Goal: Task Accomplishment & Management: Use online tool/utility

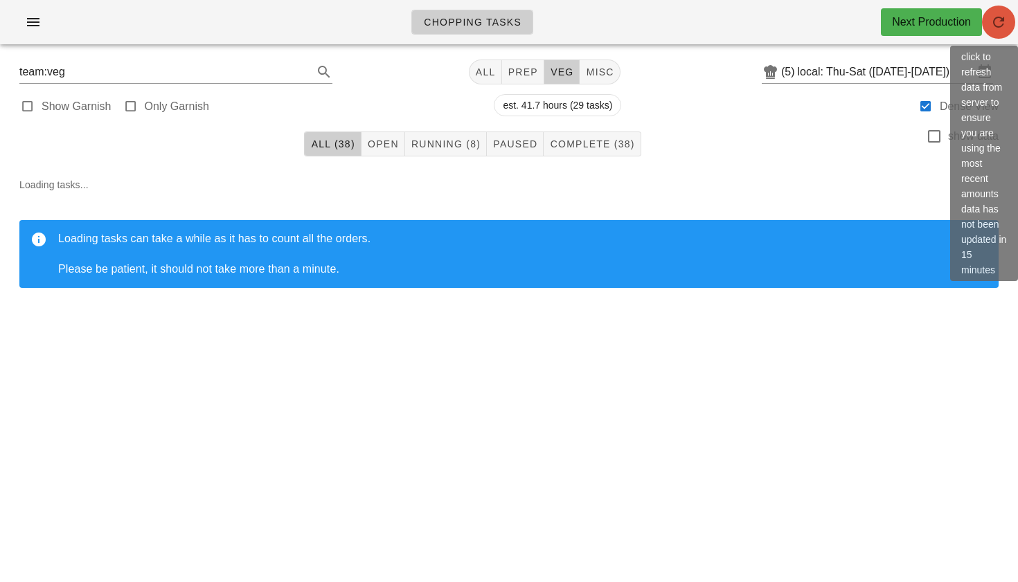
click at [1003, 23] on icon "button" at bounding box center [998, 22] width 17 height 17
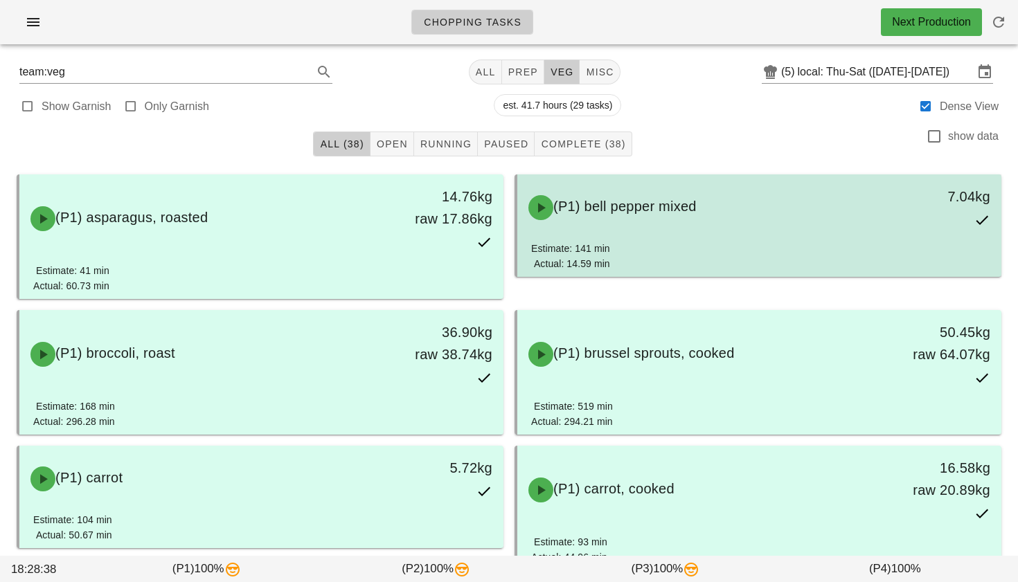
click at [592, 251] on div "Estimate: 141 min" at bounding box center [570, 248] width 79 height 15
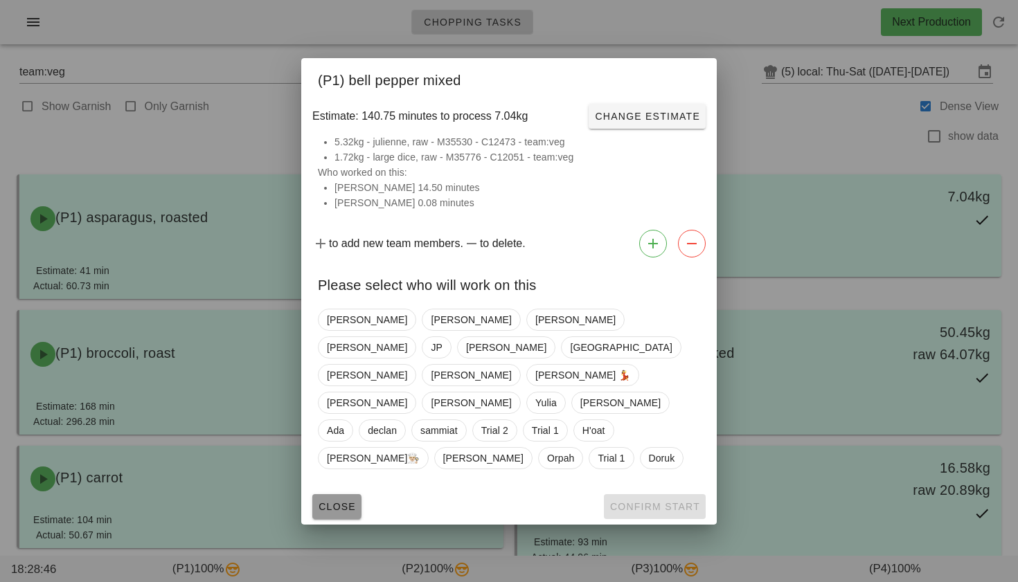
click at [336, 501] on span "Close" at bounding box center [337, 506] width 38 height 11
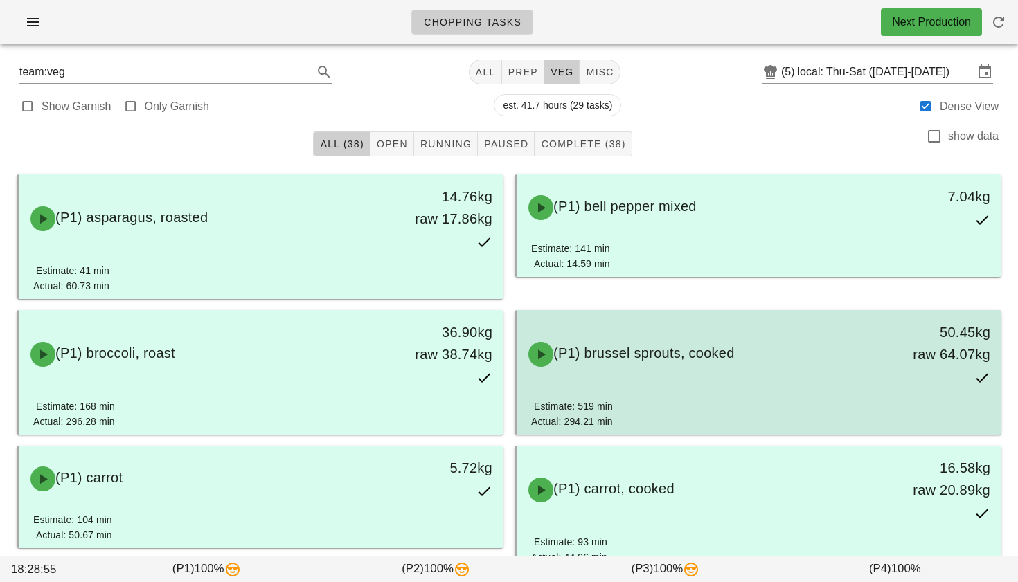
click at [636, 393] on div "(P1) brussel sprouts, cooked 50.45kg raw 64.07kg" at bounding box center [759, 354] width 479 height 83
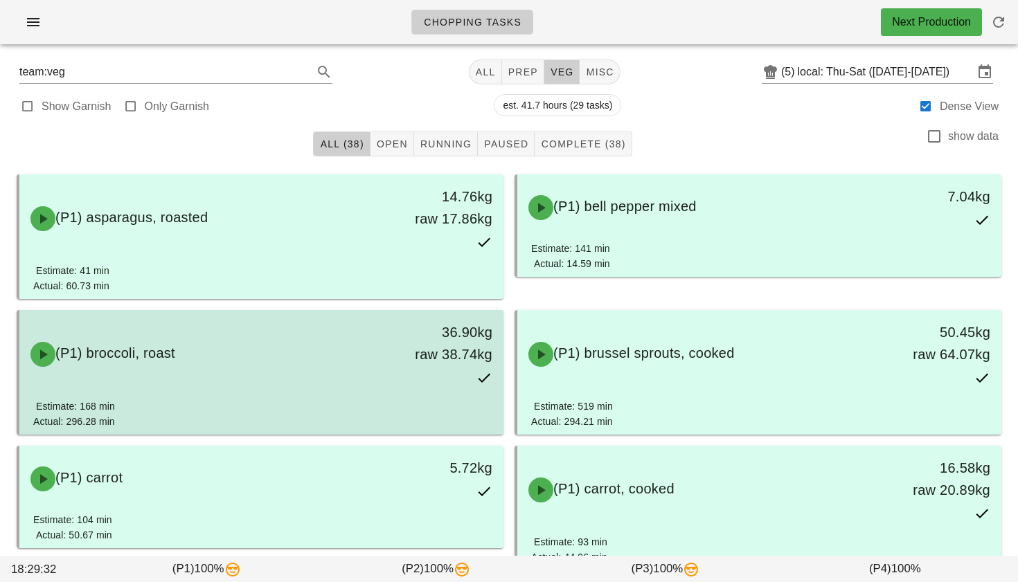
click at [124, 386] on div "(P1) broccoli, roast 36.90kg raw 38.74kg" at bounding box center [261, 354] width 479 height 83
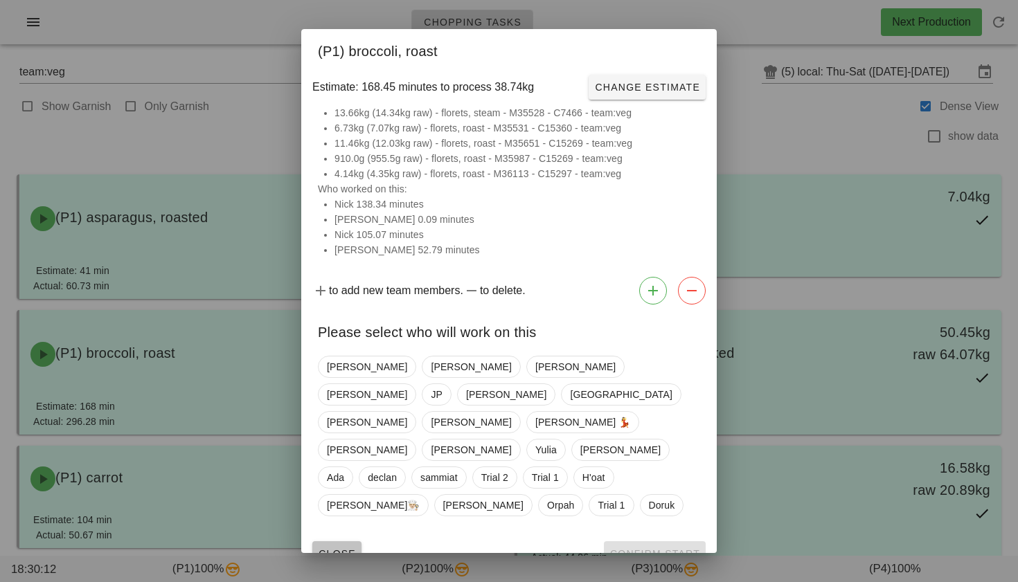
click at [319, 548] on span "Close" at bounding box center [337, 553] width 38 height 11
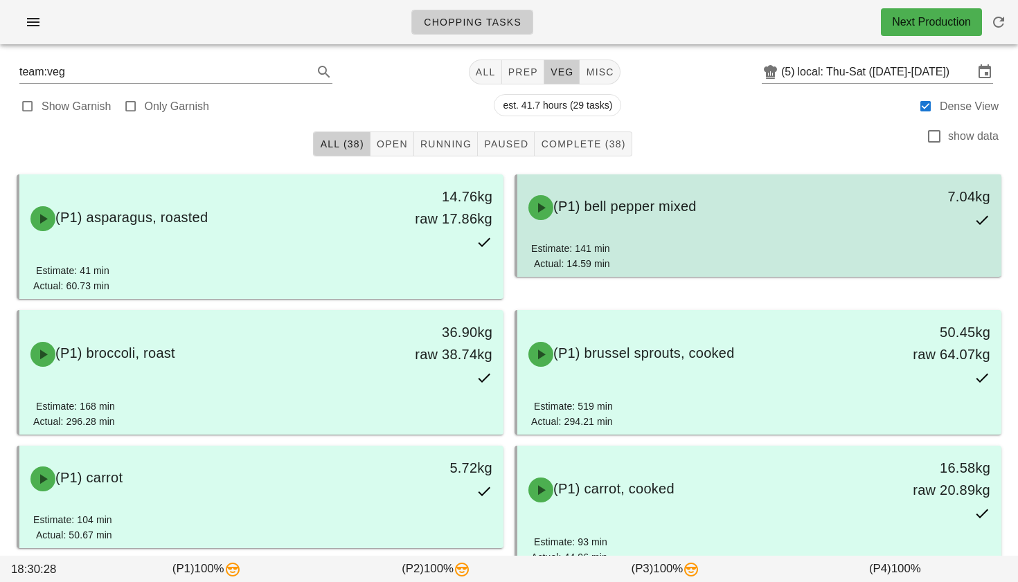
click at [668, 263] on div "Estimate: 141 min Actual: 14.59 min" at bounding box center [759, 259] width 456 height 36
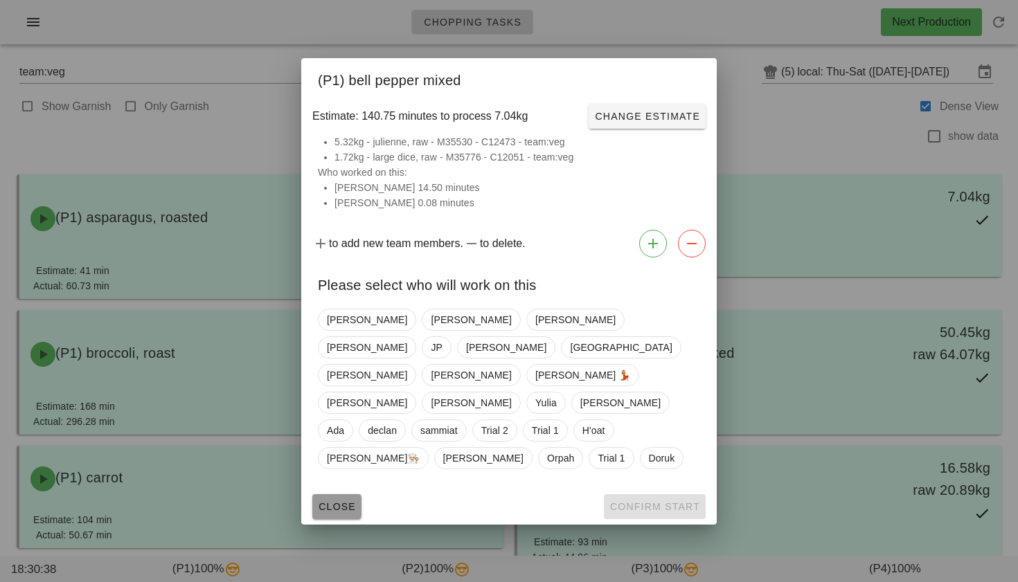
click at [334, 501] on span "Close" at bounding box center [337, 506] width 38 height 11
